Goal: Information Seeking & Learning: Learn about a topic

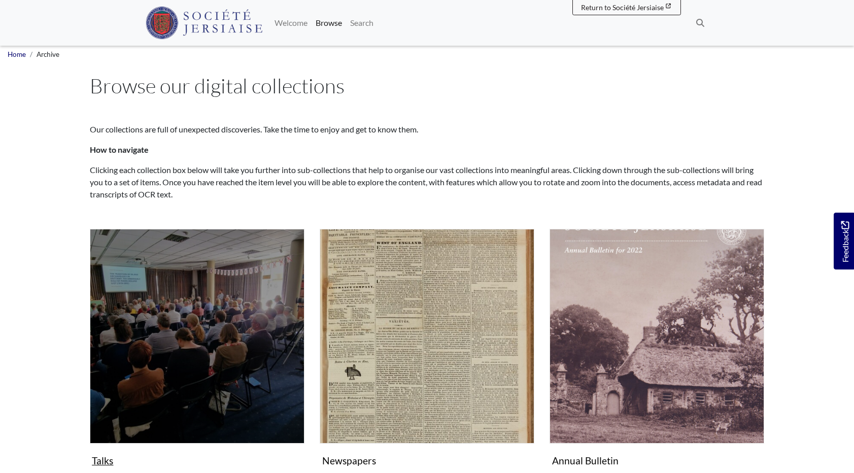
scroll to position [7, 2]
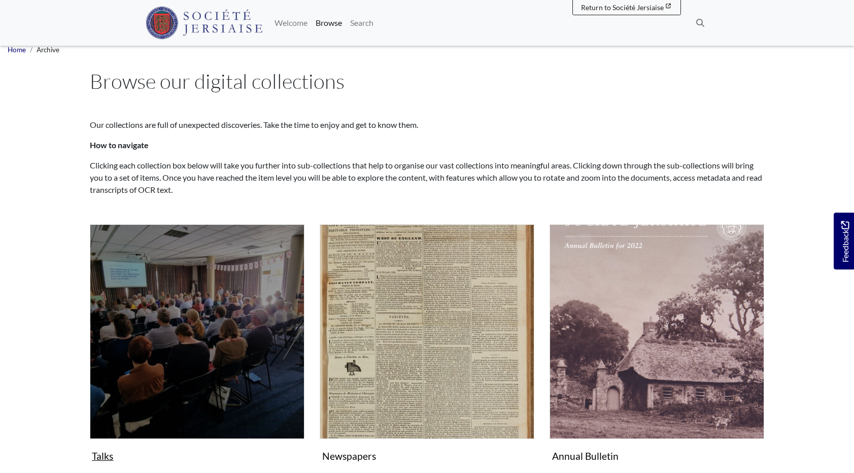
click at [217, 296] on img "Subcollection" at bounding box center [197, 331] width 215 height 215
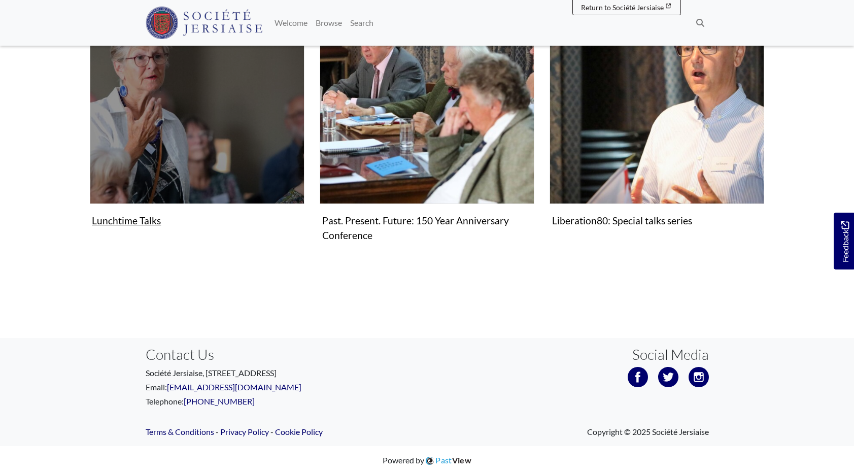
scroll to position [226, 0]
click at [125, 217] on figure "Lunchtime Talks Collection" at bounding box center [197, 109] width 215 height 241
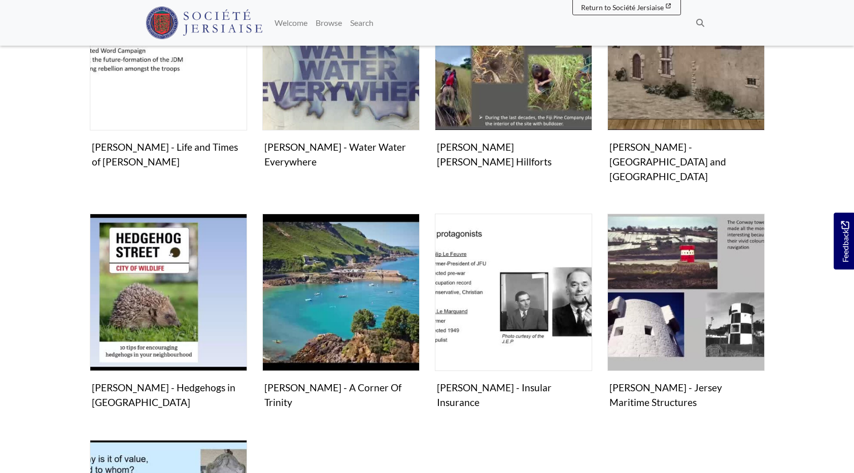
scroll to position [296, 0]
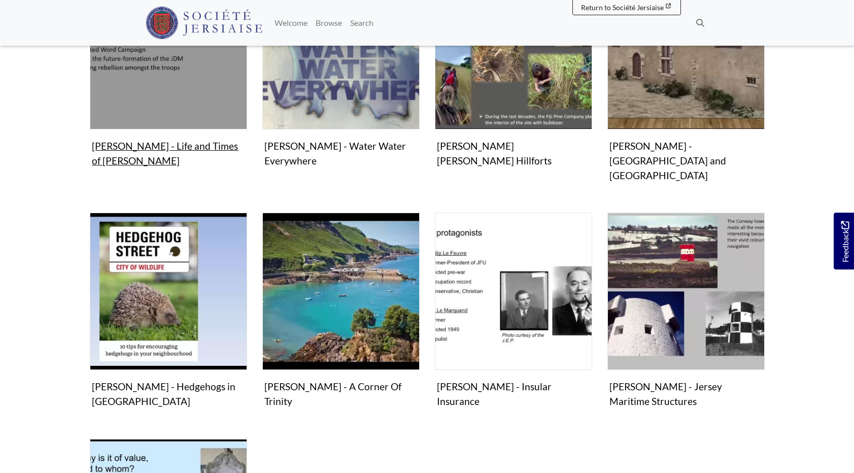
click at [174, 81] on img "Items in this Collection" at bounding box center [168, 50] width 157 height 157
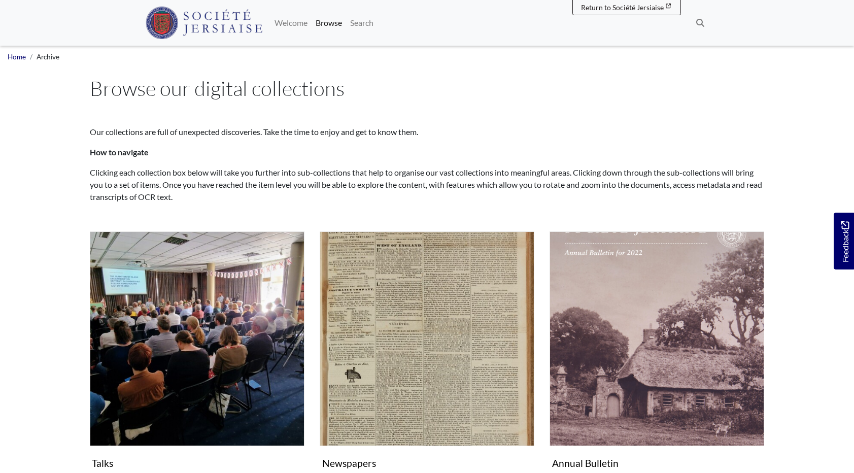
scroll to position [5, 0]
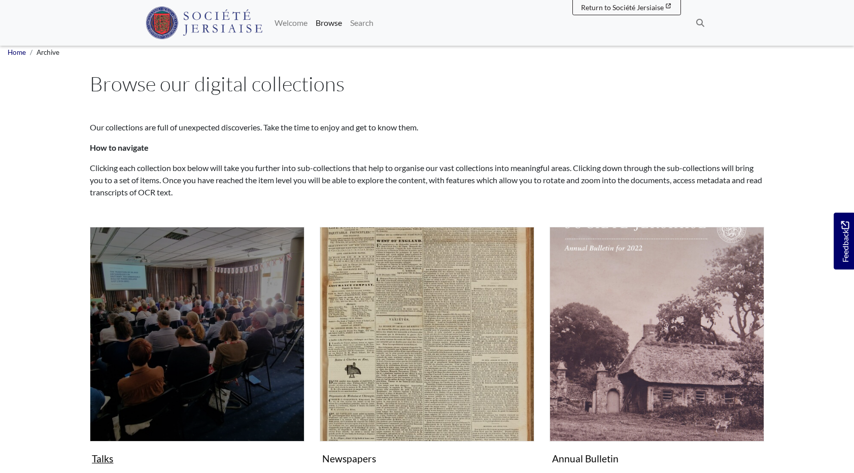
click at [251, 297] on img "Subcollection" at bounding box center [197, 334] width 215 height 215
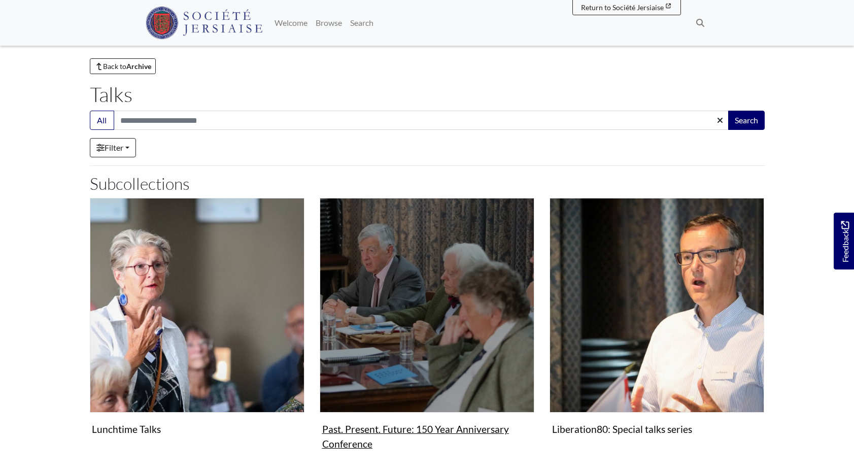
scroll to position [6, 0]
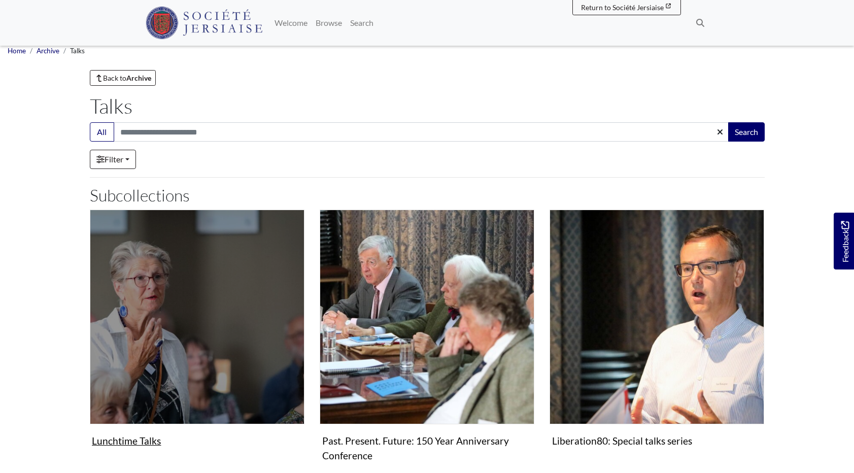
click at [222, 322] on img "Subcollection" at bounding box center [197, 317] width 215 height 215
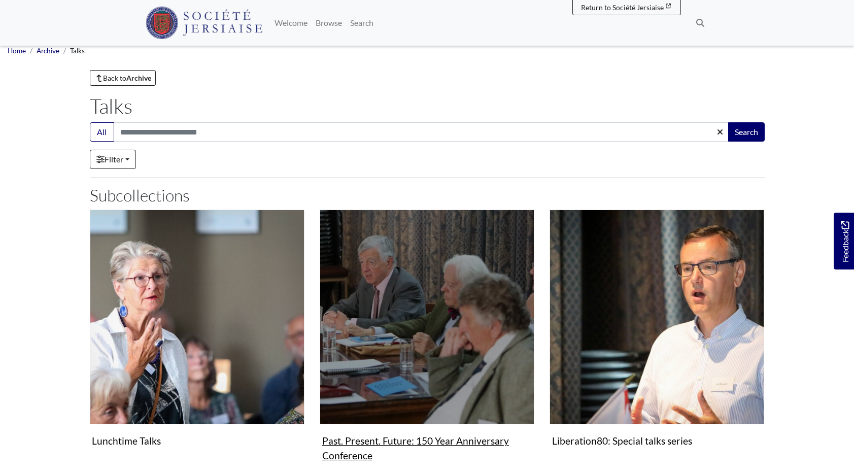
click at [347, 305] on img "Subcollection" at bounding box center [427, 317] width 215 height 215
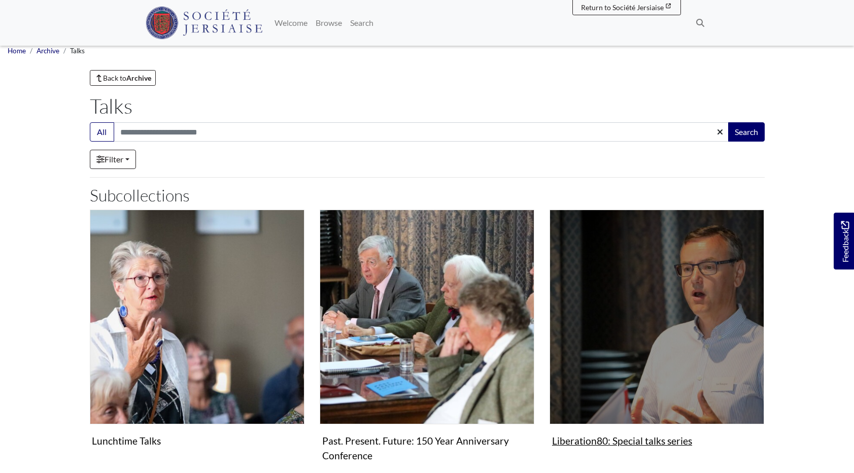
click at [681, 279] on img "Subcollection" at bounding box center [656, 317] width 215 height 215
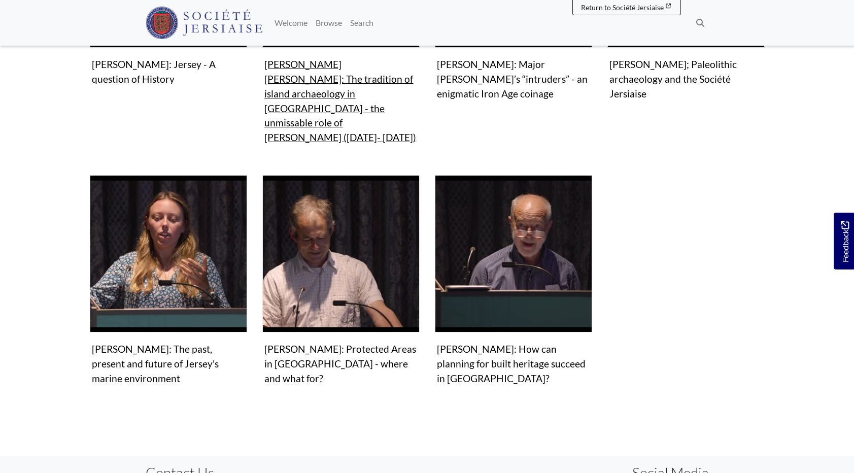
scroll to position [728, 0]
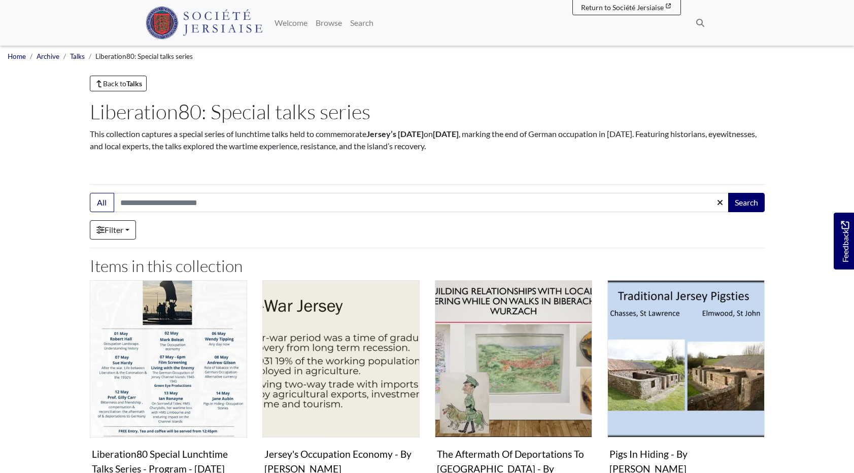
scroll to position [2, 0]
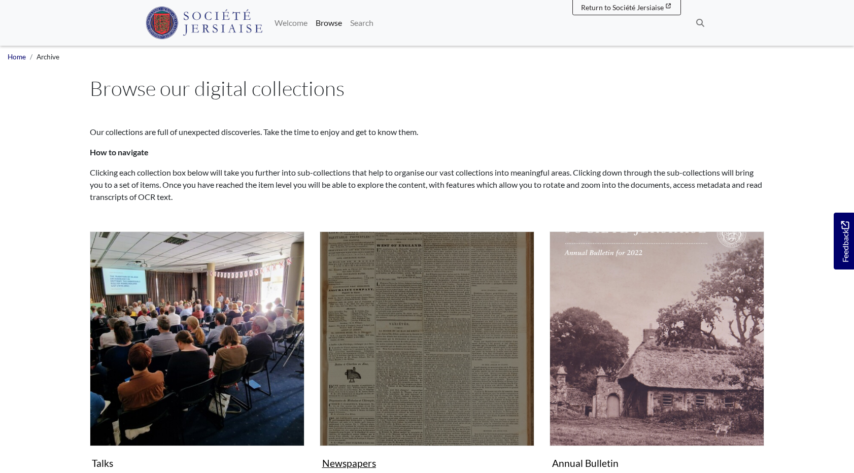
click at [422, 309] on img "Subcollection" at bounding box center [427, 338] width 215 height 215
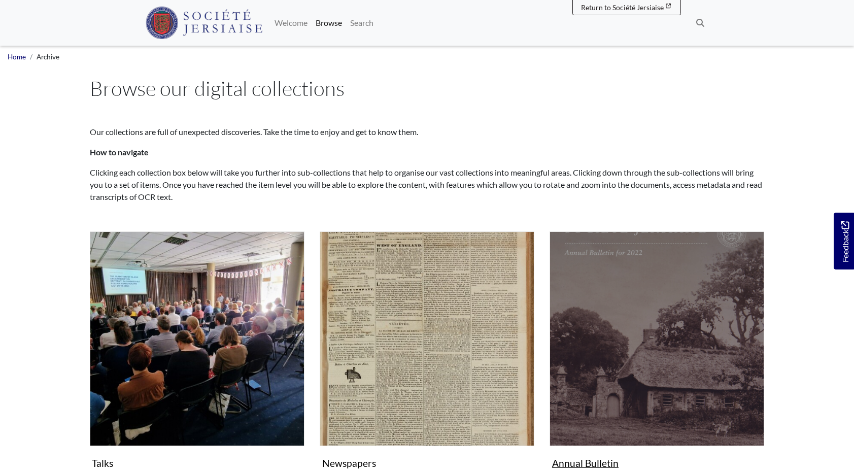
click at [610, 309] on img "Subcollection" at bounding box center [656, 338] width 215 height 215
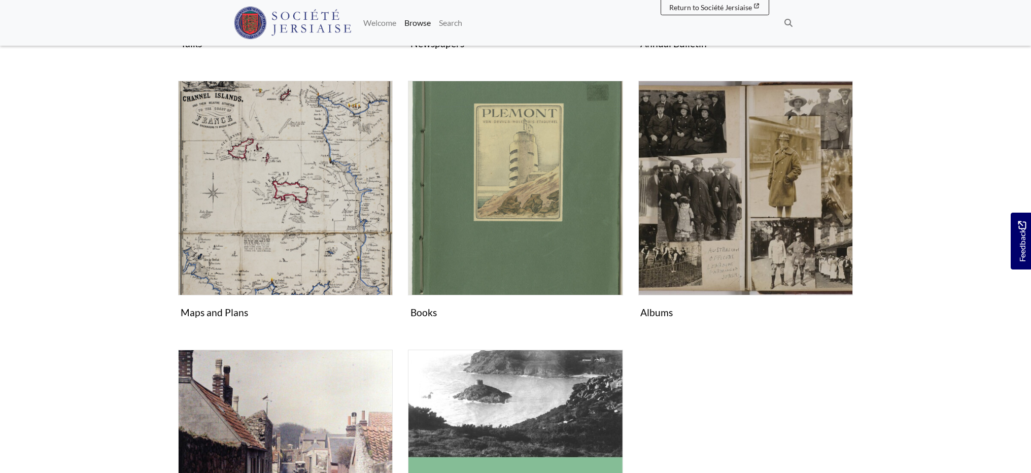
scroll to position [419, 0]
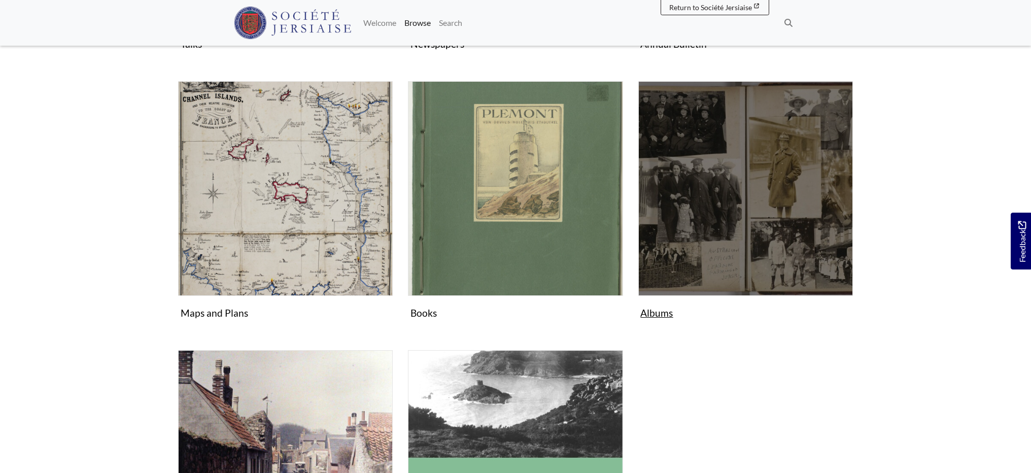
click at [731, 230] on img "Subcollection" at bounding box center [745, 188] width 215 height 215
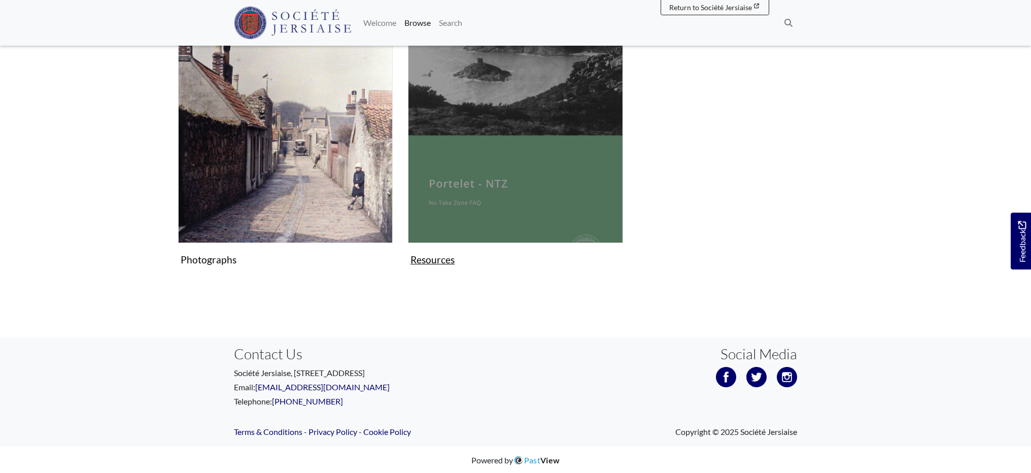
scroll to position [741, 0]
click at [531, 156] on img "Subcollection" at bounding box center [515, 135] width 215 height 215
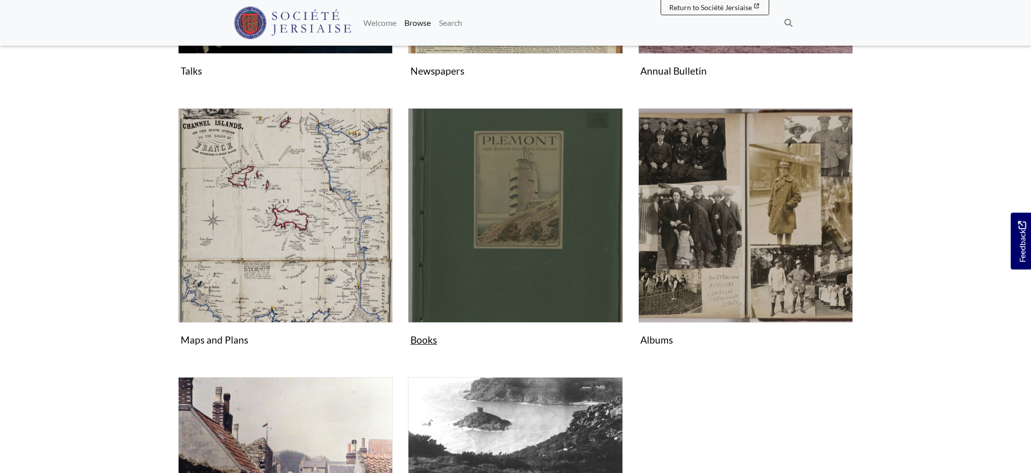
scroll to position [389, 0]
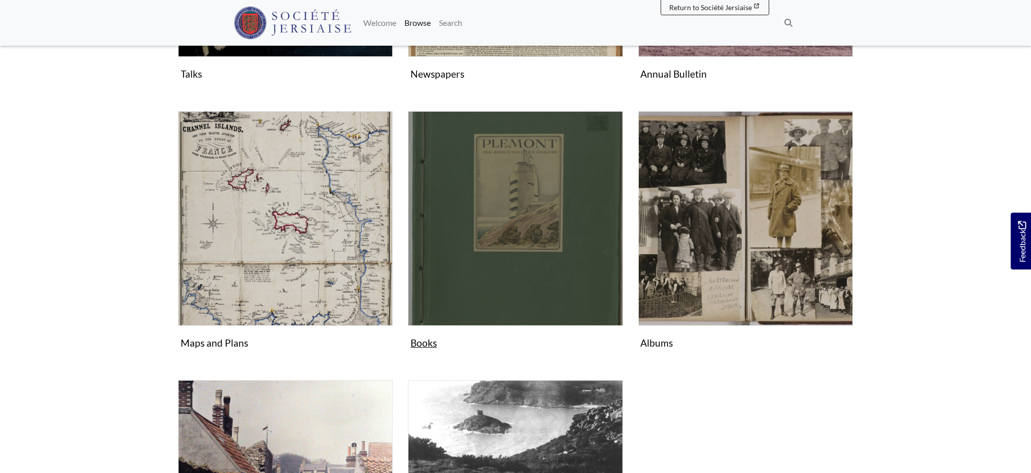
click at [536, 197] on img "Subcollection" at bounding box center [515, 218] width 215 height 215
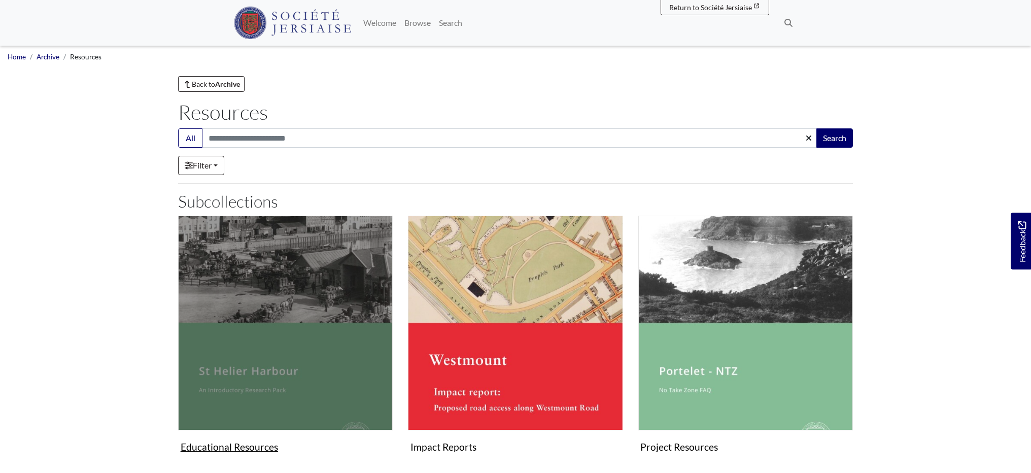
click at [276, 273] on img "Subcollection" at bounding box center [285, 323] width 215 height 215
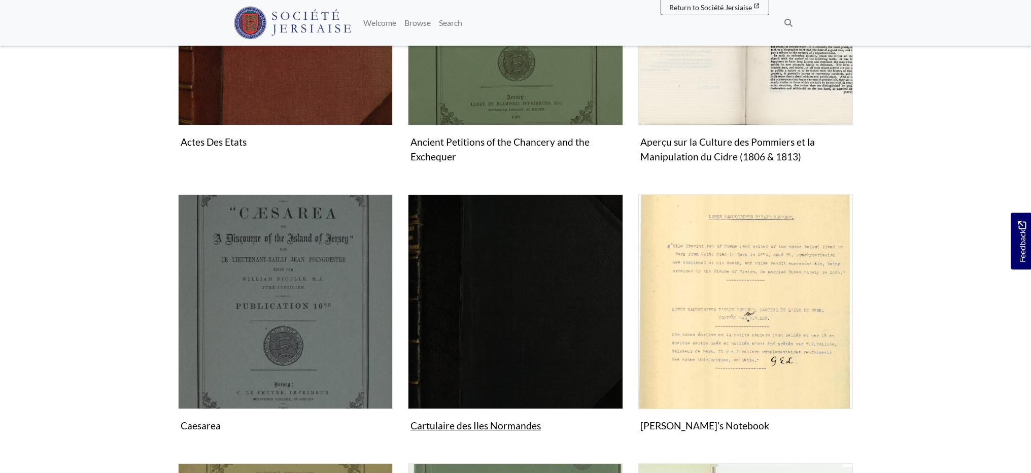
scroll to position [448, 0]
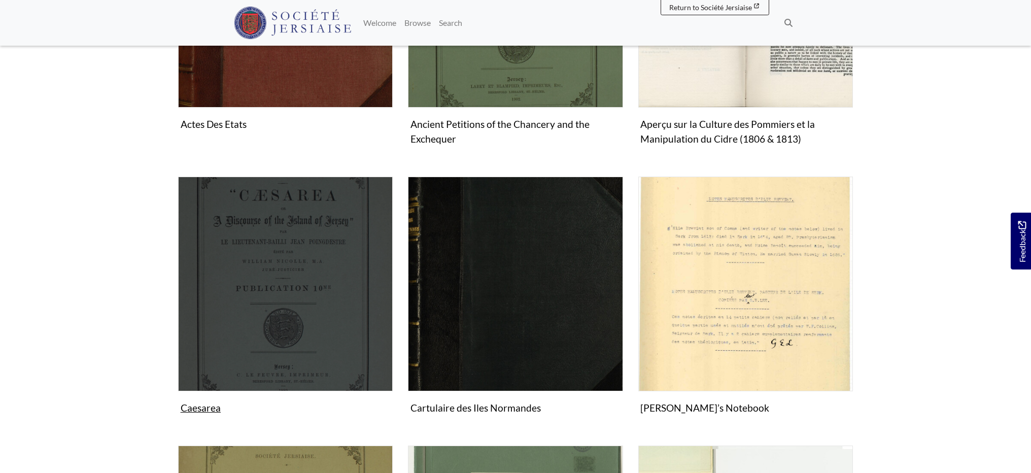
click at [333, 259] on img "Subcollection" at bounding box center [285, 284] width 215 height 215
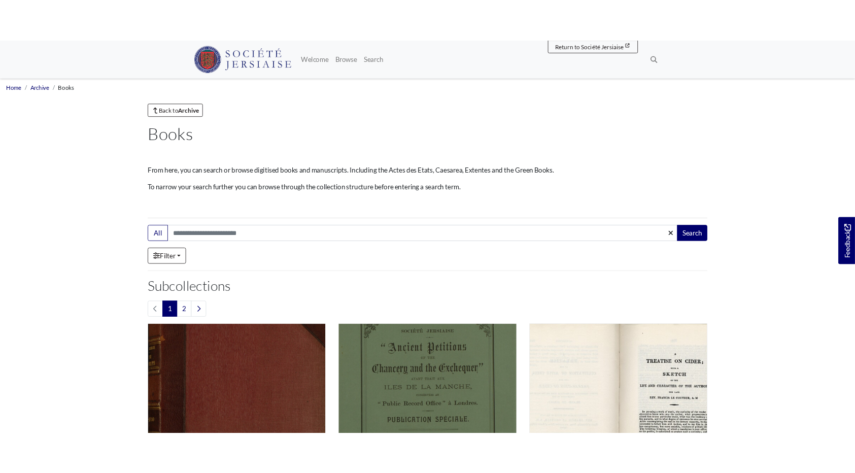
scroll to position [0, 0]
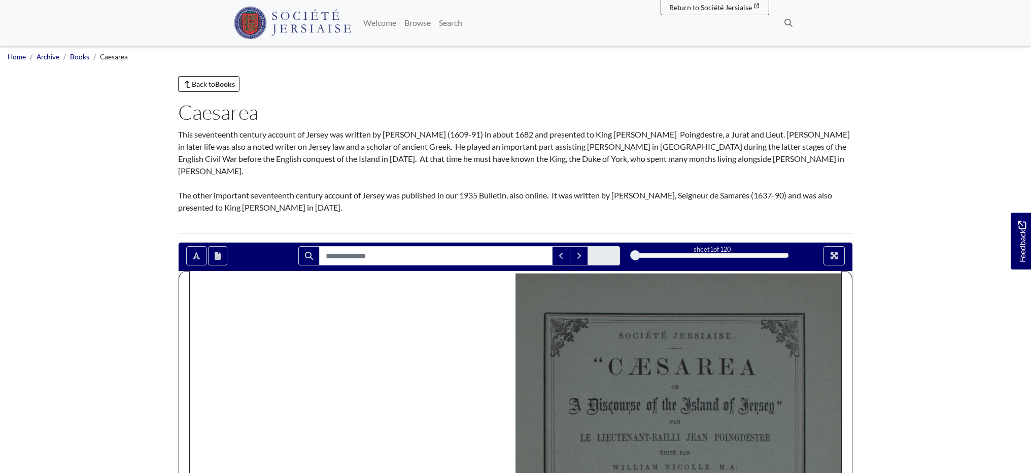
scroll to position [0, 2]
